Goal: Navigation & Orientation: Find specific page/section

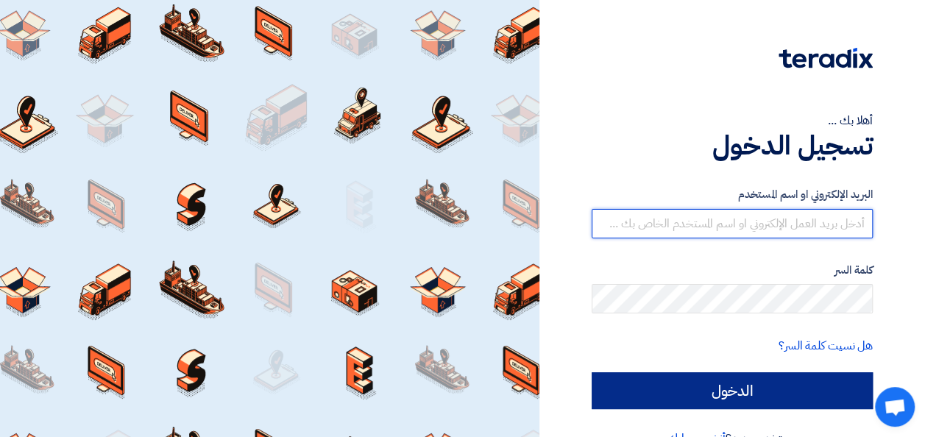
type input "[EMAIL_ADDRESS][DOMAIN_NAME]"
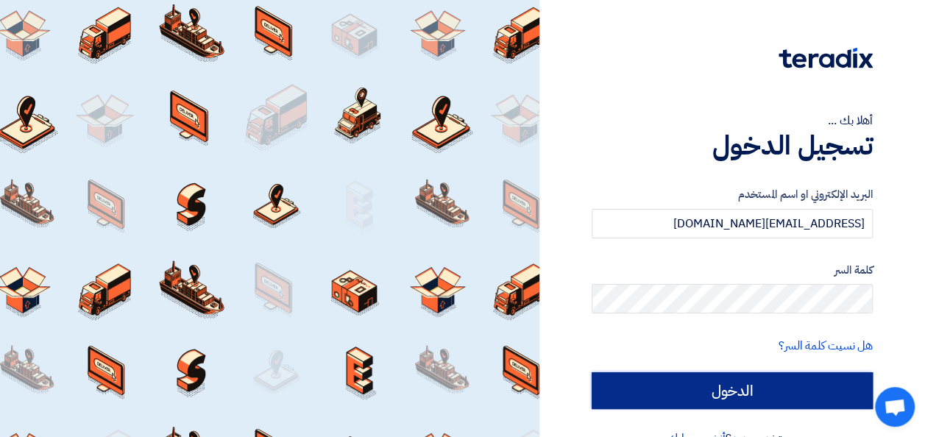
click at [727, 389] on input "الدخول" at bounding box center [732, 391] width 281 height 37
type input "Sign in"
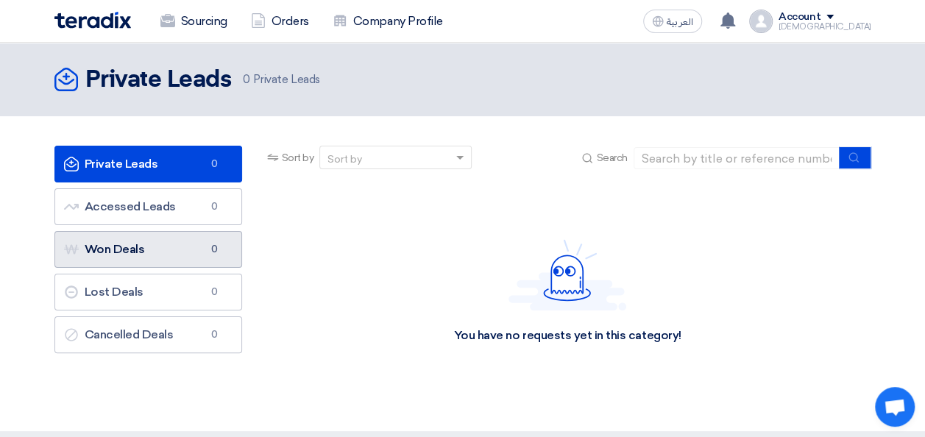
click at [155, 249] on link "Won Deals Won Deals 0" at bounding box center [148, 249] width 188 height 37
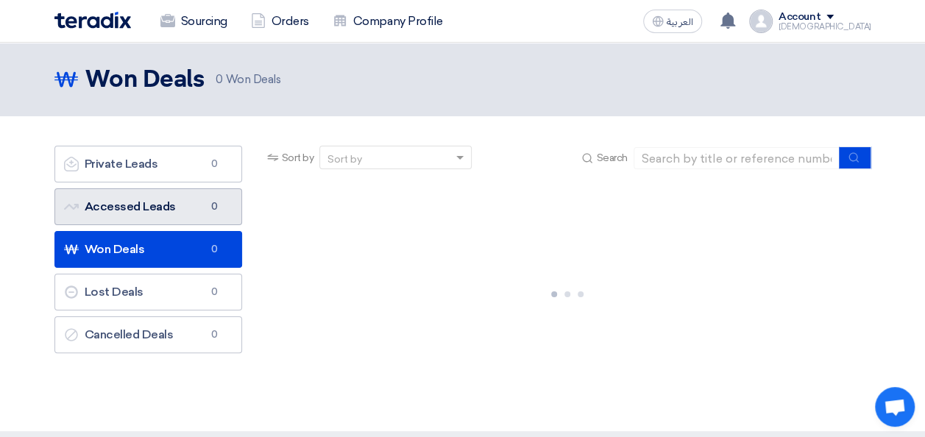
click at [164, 211] on link "Accessed Leads Accessed Leads 0" at bounding box center [148, 206] width 188 height 37
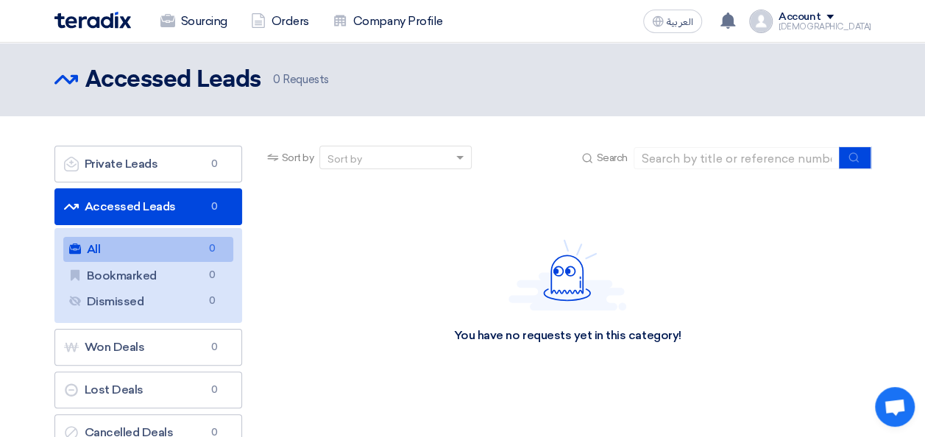
click at [173, 211] on link "Accessed Leads Accessed Leads 0" at bounding box center [148, 206] width 188 height 37
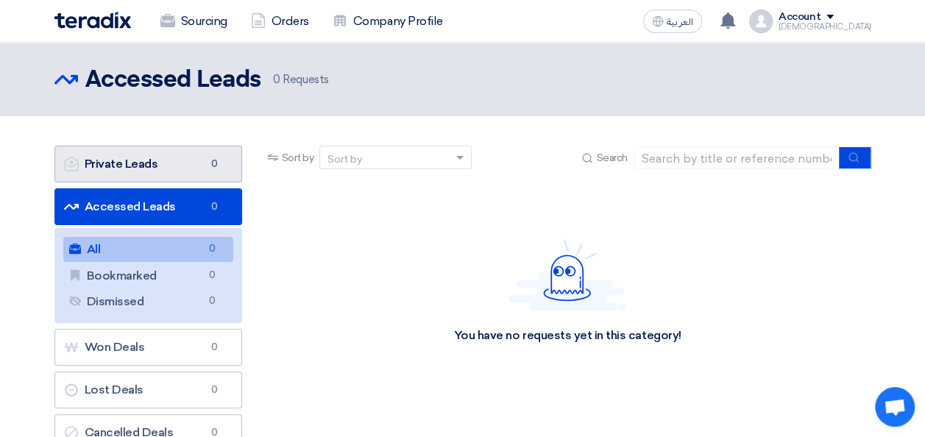
click at [176, 170] on link "Private Leads Private Leads 0" at bounding box center [148, 164] width 188 height 37
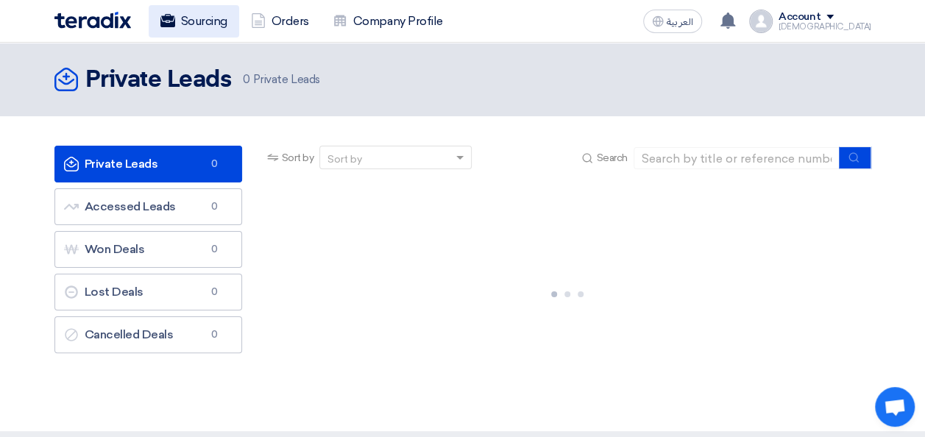
click at [209, 22] on link "Sourcing" at bounding box center [194, 21] width 91 height 32
